Goal: Task Accomplishment & Management: Manage account settings

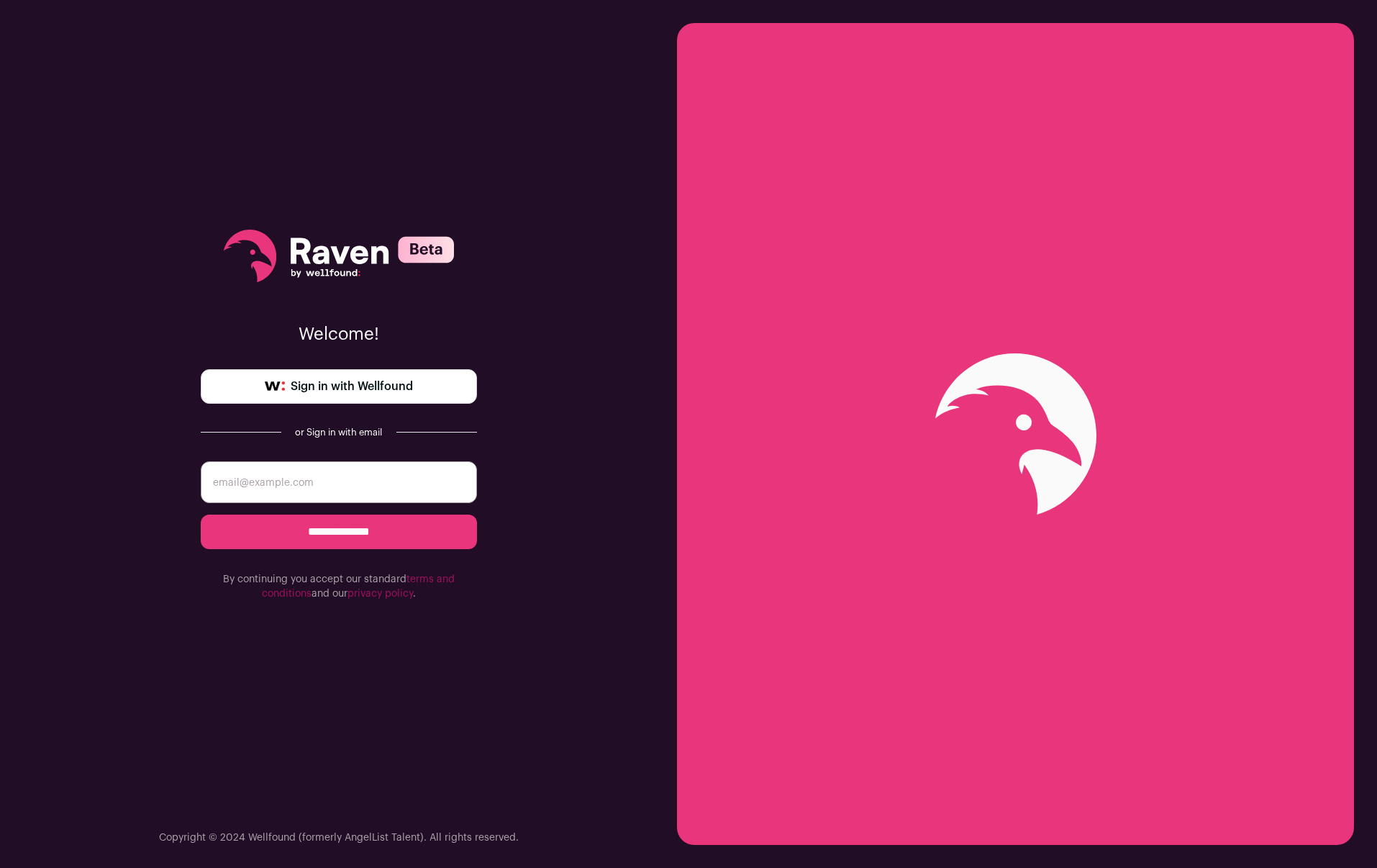
type input "turnalan1@gmail.com"
click at [393, 531] on input "**********" at bounding box center [339, 531] width 276 height 34
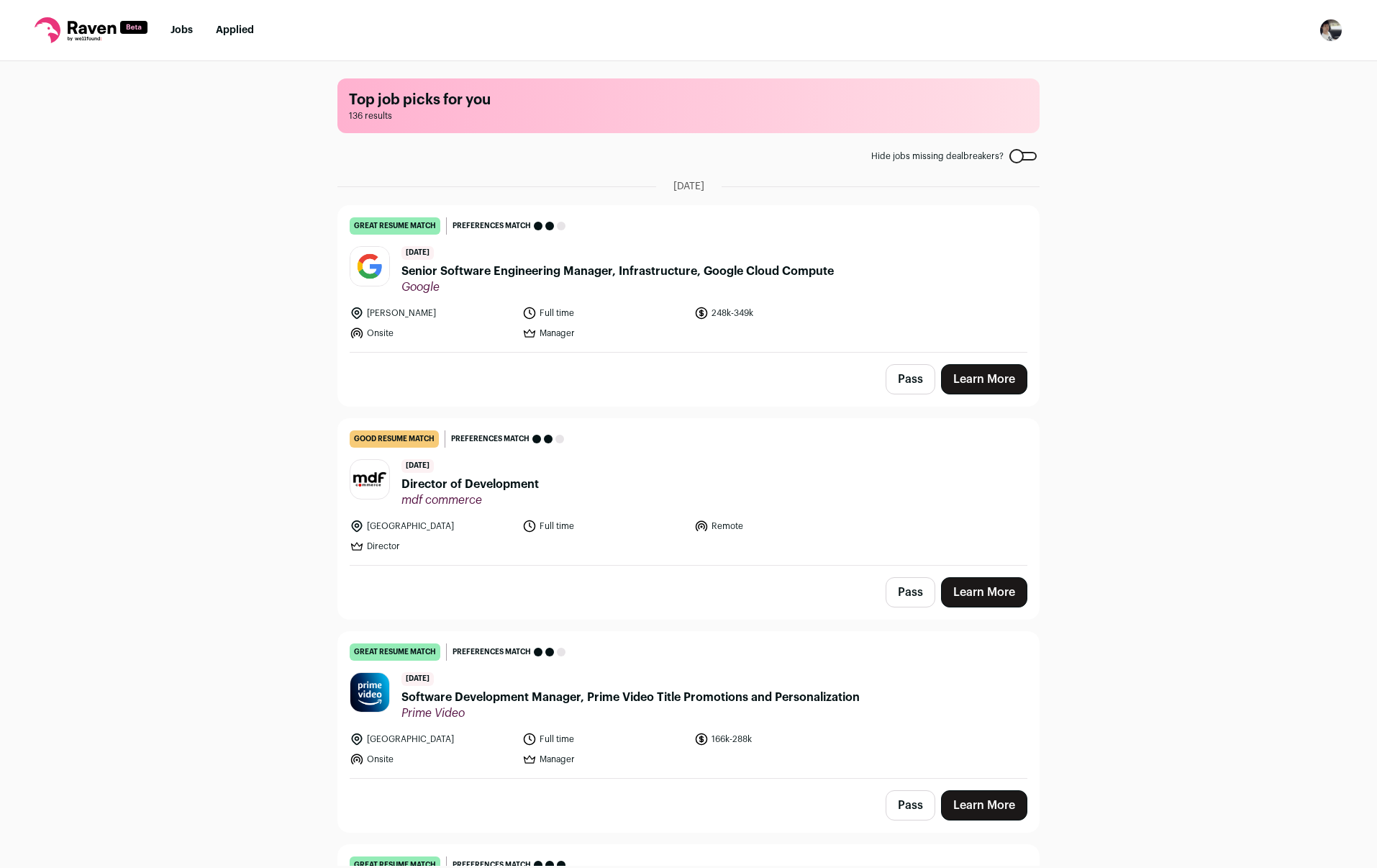
click at [270, 249] on div "Top job picks for you 136 results Hide jobs missing dealbreakers? [DATE] great …" at bounding box center [688, 463] width 1377 height 805
click at [269, 248] on div "Top job picks for you 136 results Hide jobs missing dealbreakers? [DATE] great …" at bounding box center [688, 463] width 1377 height 805
click at [1336, 27] on img "Open dropdown" at bounding box center [1331, 30] width 23 height 23
click at [1285, 66] on link "Settings" at bounding box center [1262, 66] width 159 height 34
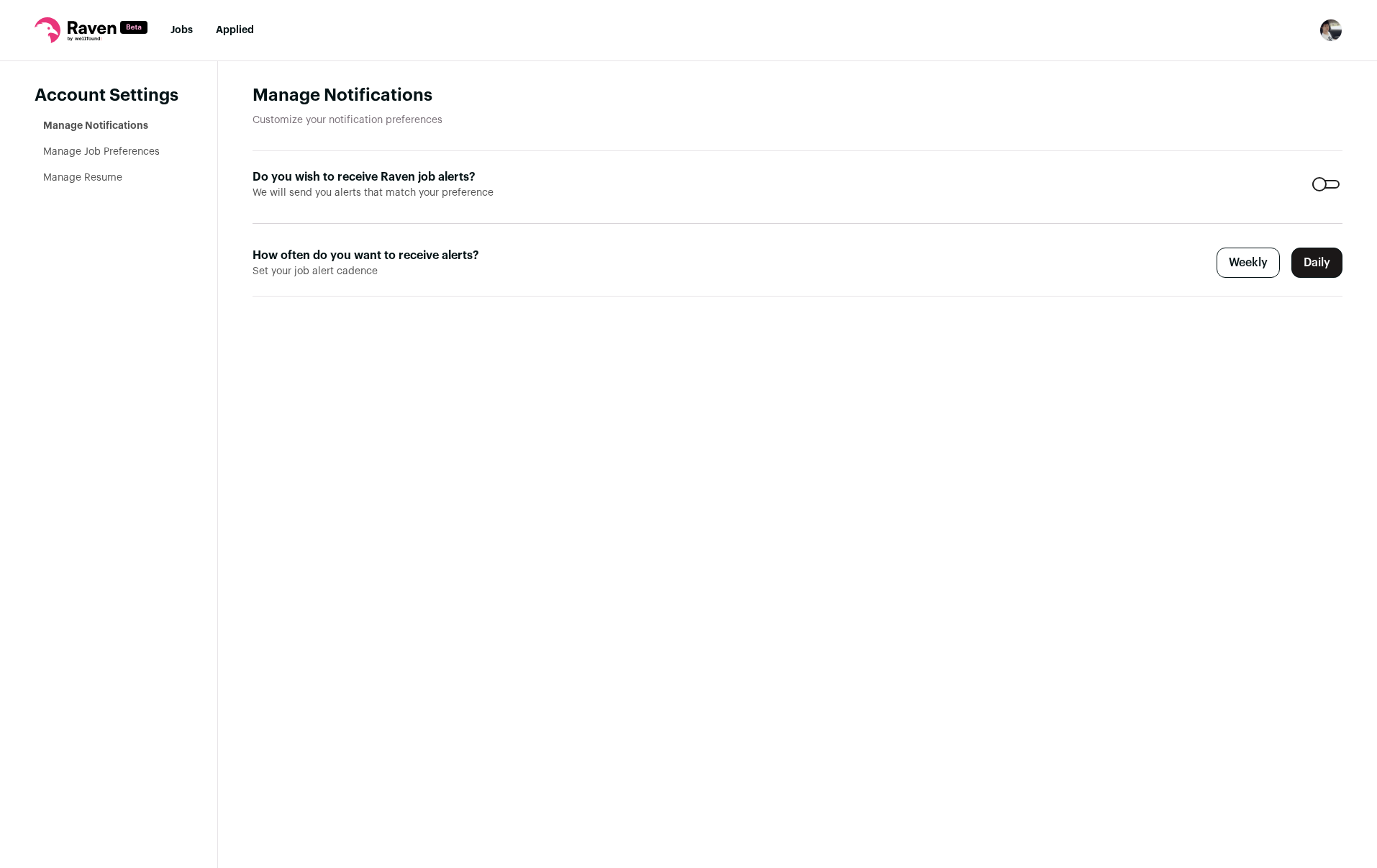
click at [1330, 33] on img "Open dropdown" at bounding box center [1331, 30] width 23 height 23
click at [1278, 103] on link "Subscription" at bounding box center [1262, 104] width 159 height 34
click at [134, 147] on link "Manage Job Preferences" at bounding box center [101, 152] width 116 height 10
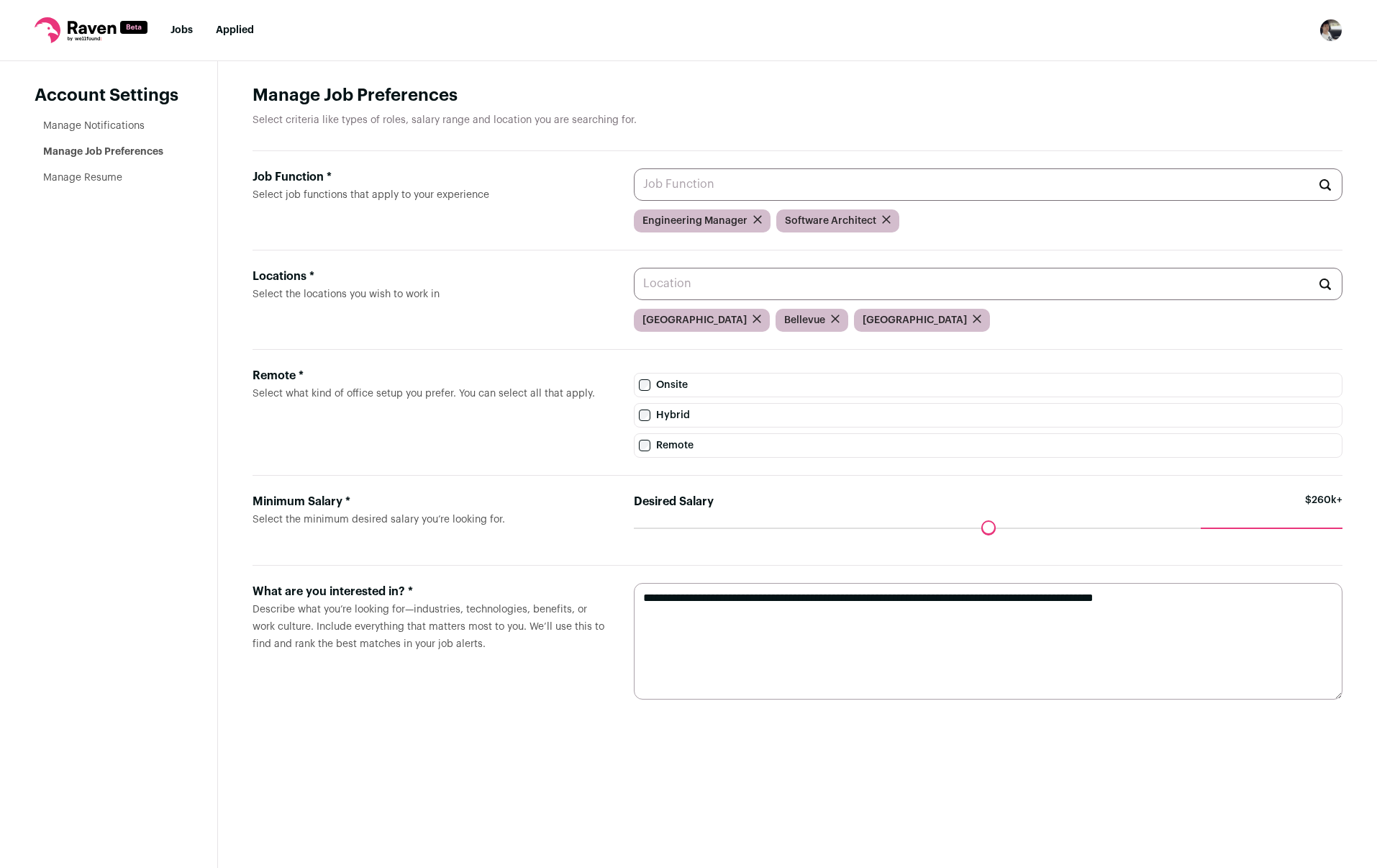
click at [838, 187] on input "Job Function * Select job functions that apply to your experience" at bounding box center [988, 184] width 709 height 33
type input "staff"
click at [755, 127] on header "Manage Job Preferences Select criteria like types of roles, salary range and lo…" at bounding box center [798, 118] width 1090 height 67
click at [103, 29] on icon at bounding box center [92, 27] width 48 height 13
click at [95, 31] on icon at bounding box center [91, 30] width 113 height 26
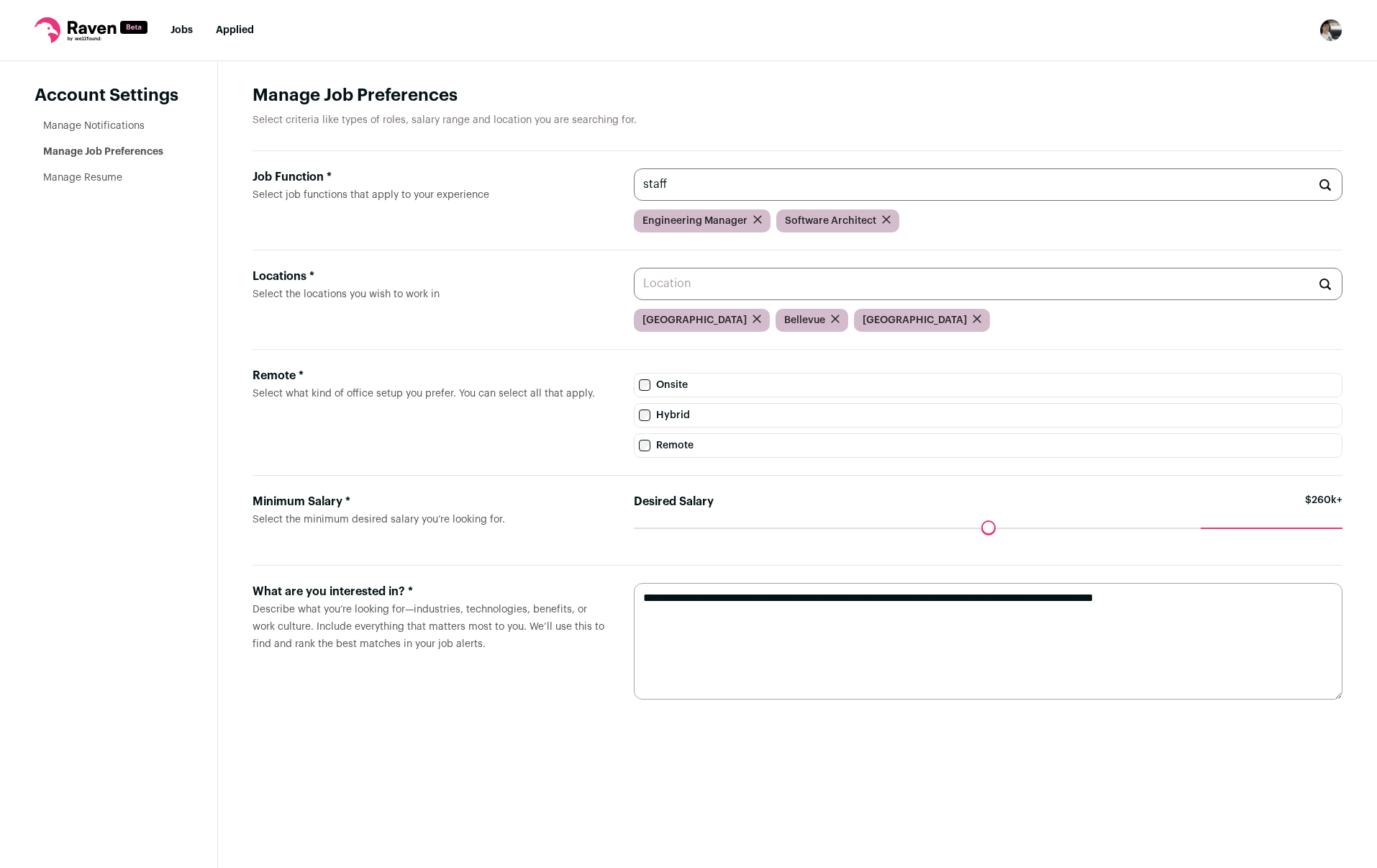
click at [182, 42] on nav "Jobs Applied Settings Notifications Preferences Resume Subscription FAQs Logout" at bounding box center [688, 30] width 1377 height 61
click at [179, 33] on link "Jobs" at bounding box center [181, 30] width 22 height 10
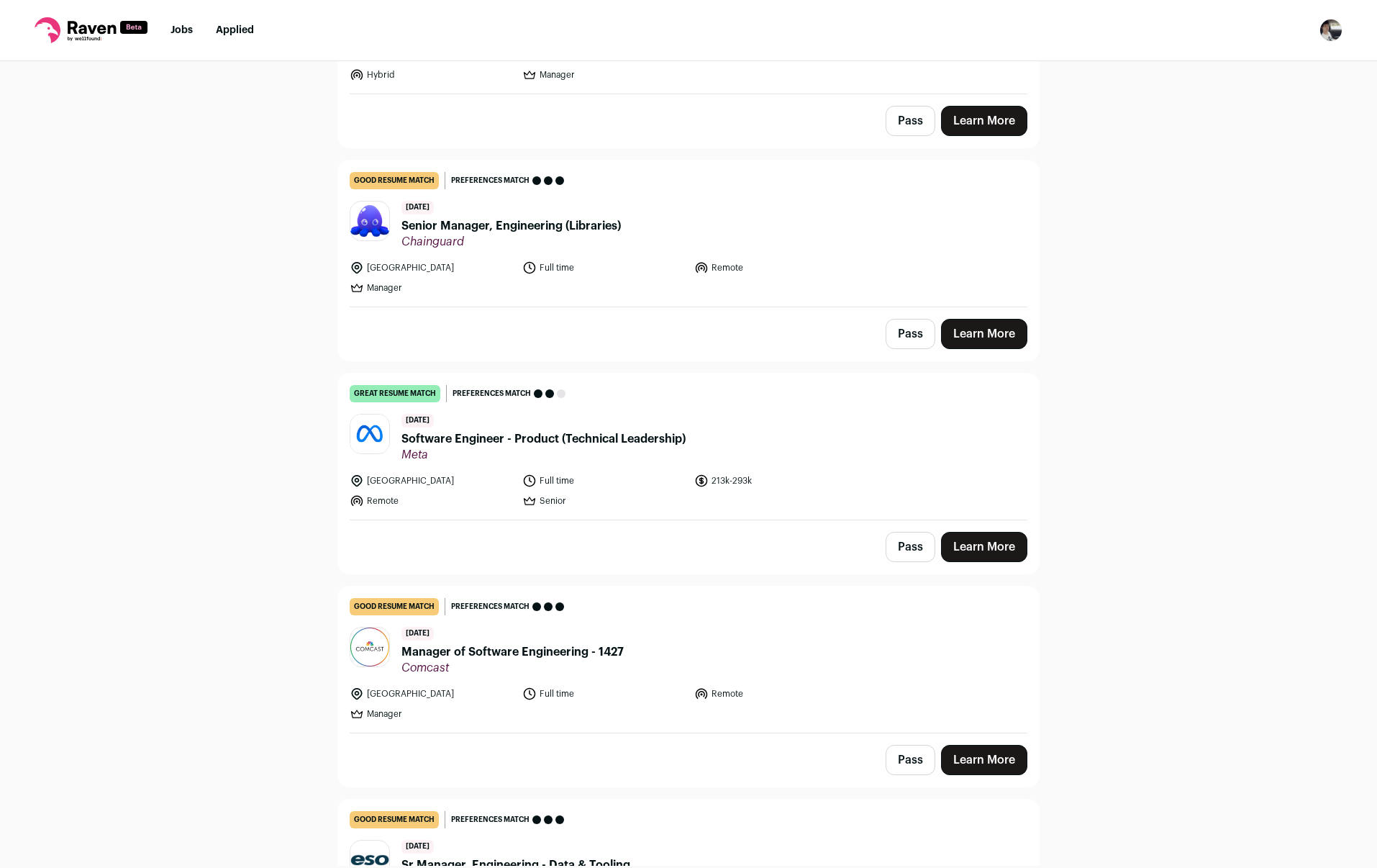
scroll to position [3729, 0]
